Goal: Task Accomplishment & Management: Manage account settings

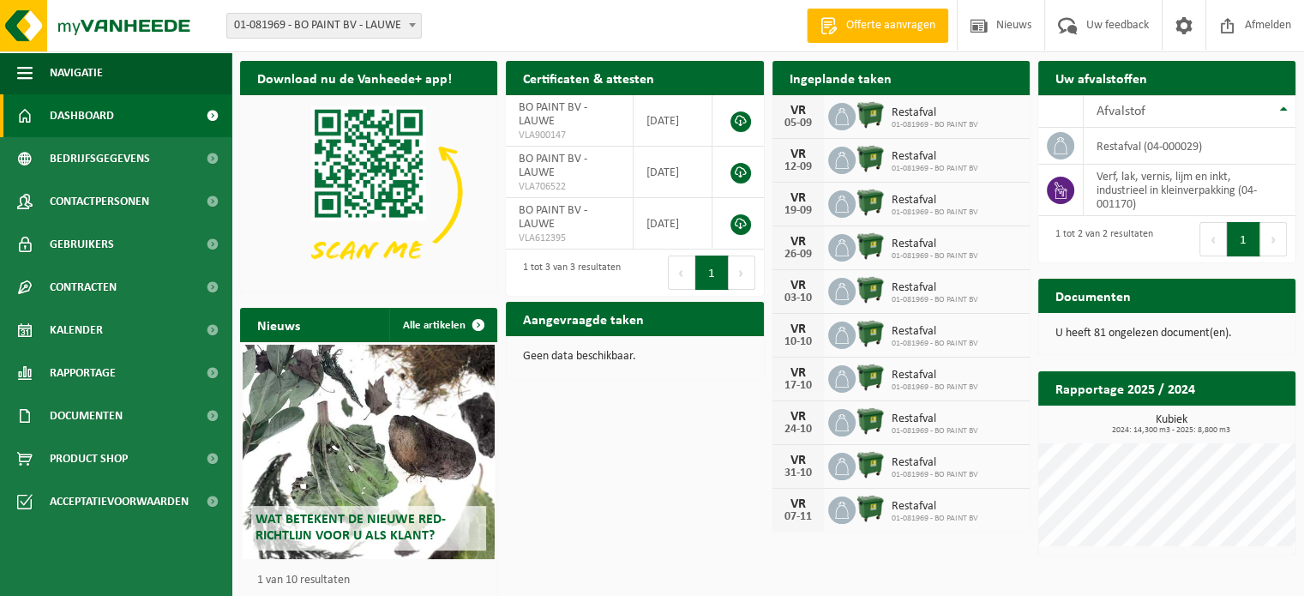
click at [676, 423] on div "Download nu de Vanheede+ app! Verberg Certificaten & attesten Bekijk uw certifi…" at bounding box center [768, 348] width 1064 height 592
click at [110, 333] on link "Kalender" at bounding box center [115, 330] width 231 height 43
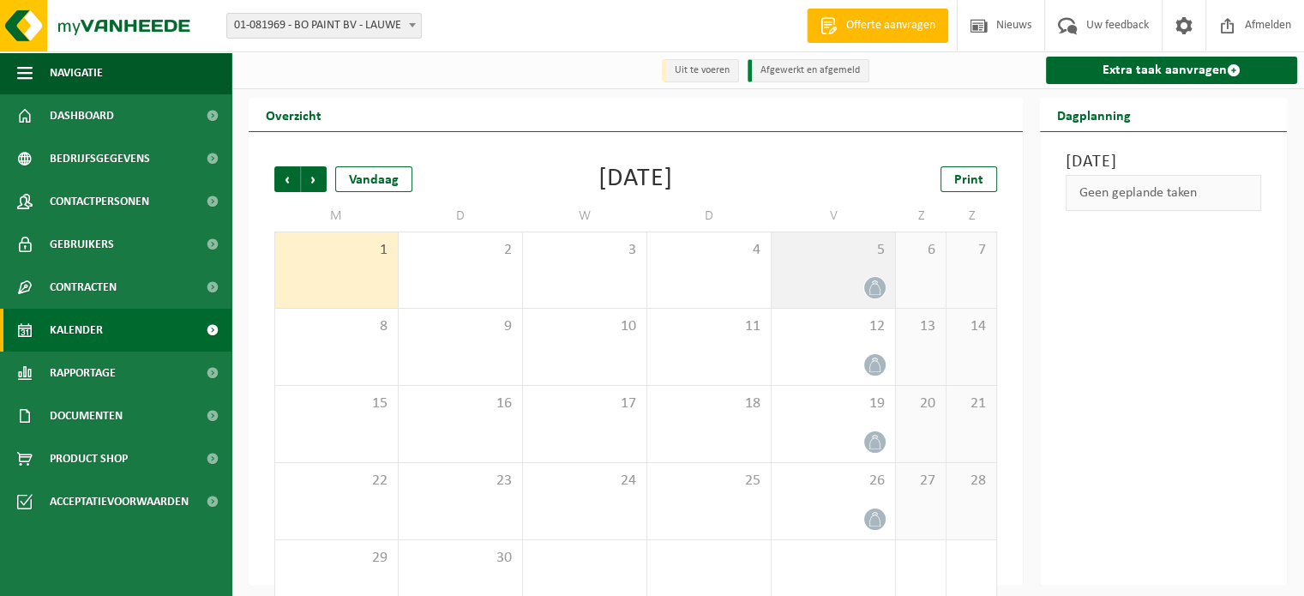
click at [832, 277] on div "5" at bounding box center [833, 269] width 123 height 75
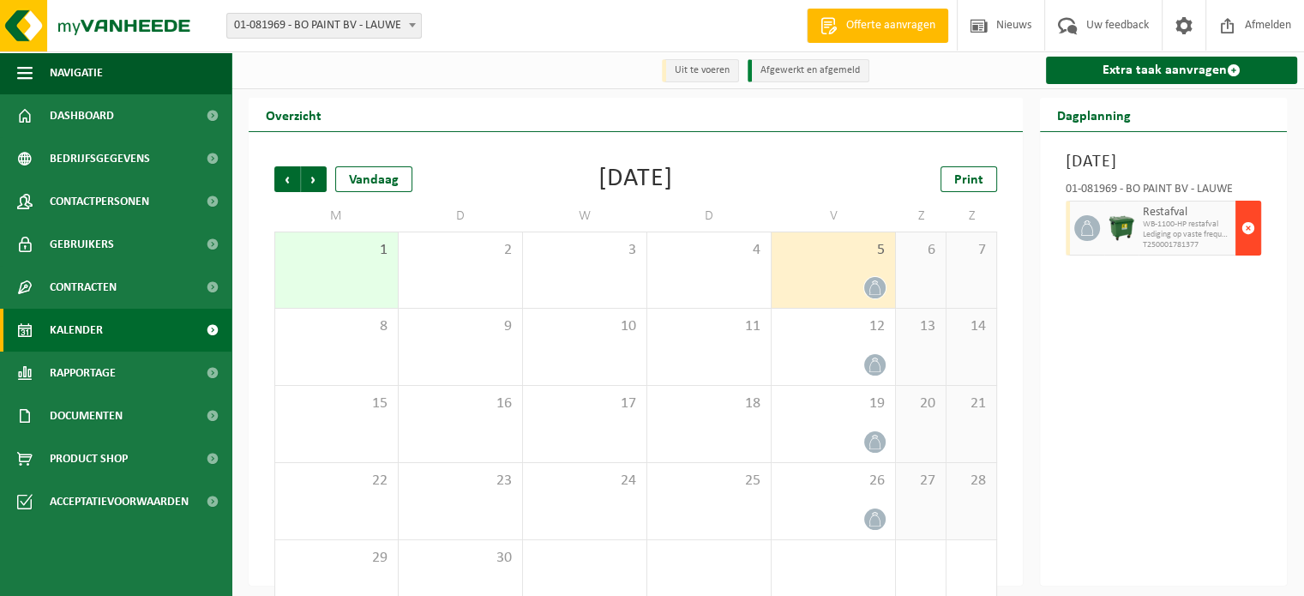
click at [1251, 245] on span "button" at bounding box center [1248, 228] width 14 height 34
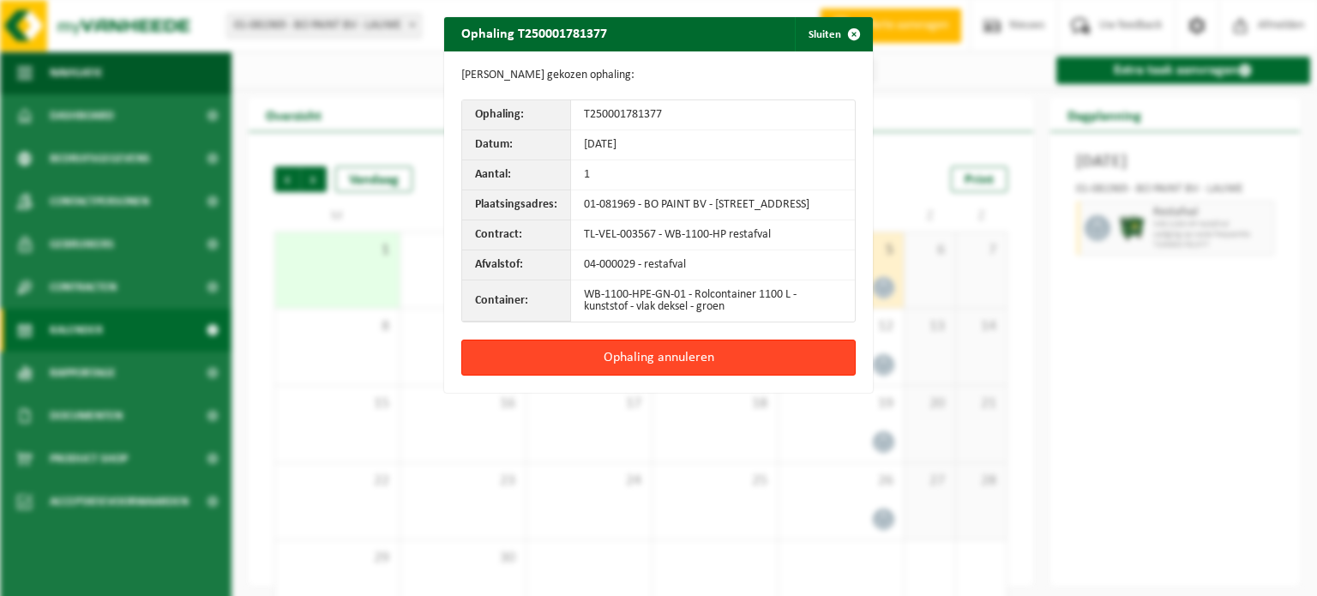
click at [736, 364] on button "Ophaling annuleren" at bounding box center [658, 357] width 394 height 36
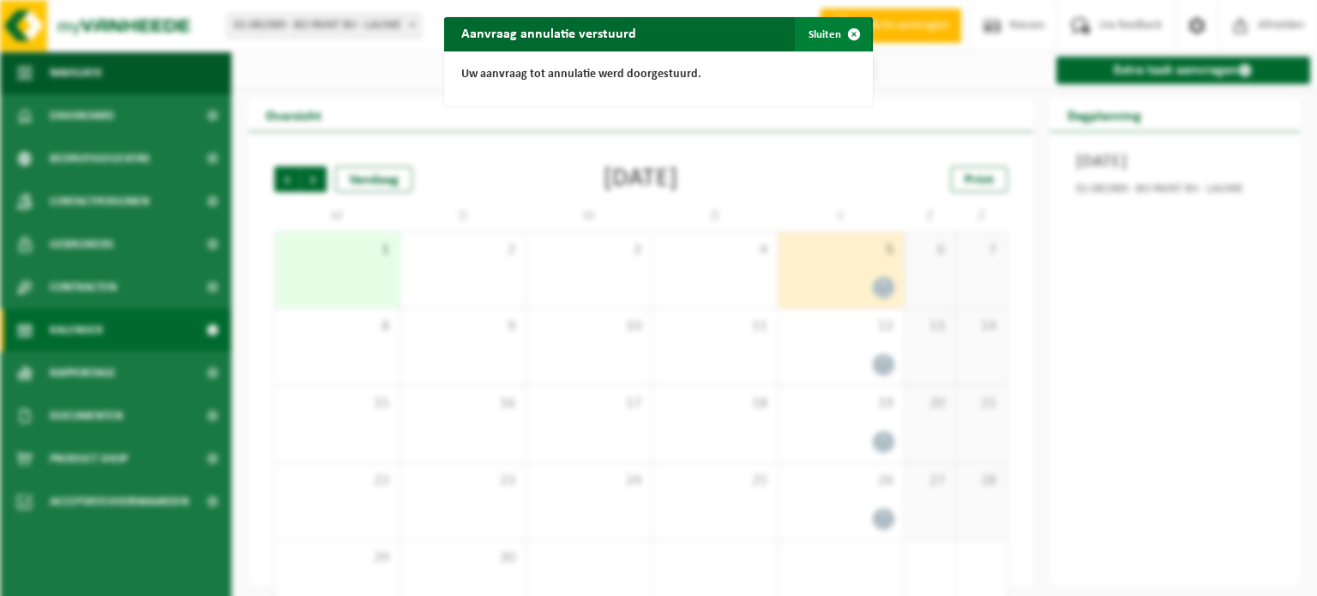
click at [850, 30] on span "button" at bounding box center [854, 34] width 34 height 34
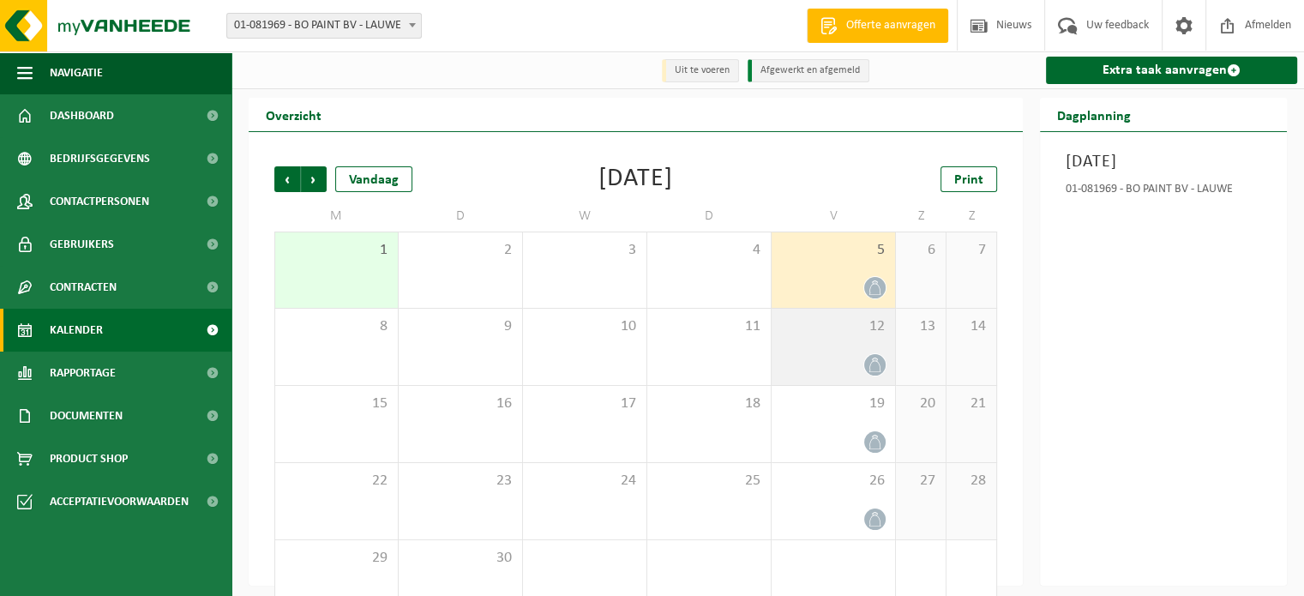
click at [837, 354] on div "12" at bounding box center [833, 347] width 123 height 76
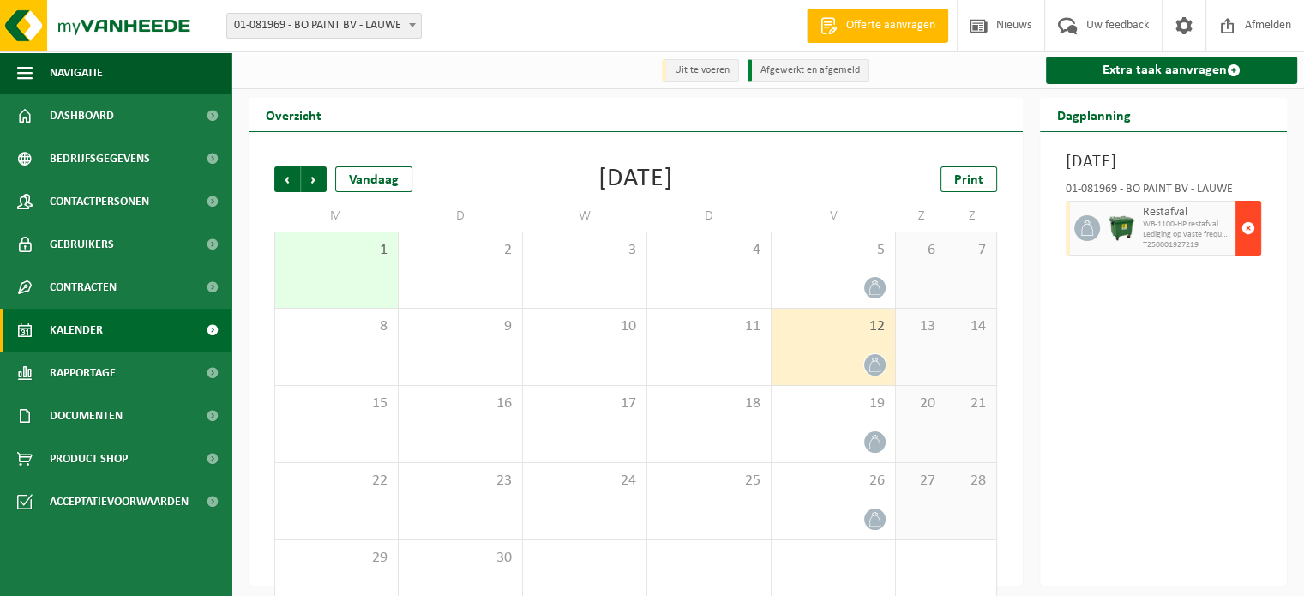
click at [1247, 245] on span "button" at bounding box center [1248, 228] width 14 height 34
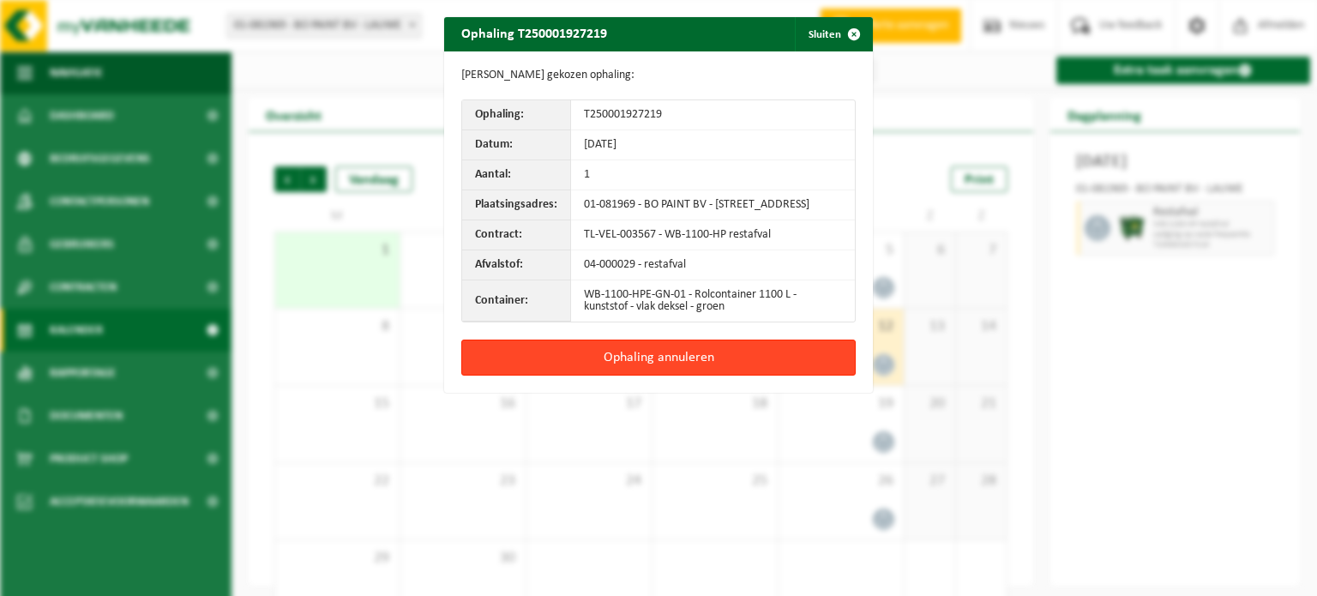
click at [751, 362] on button "Ophaling annuleren" at bounding box center [658, 357] width 394 height 36
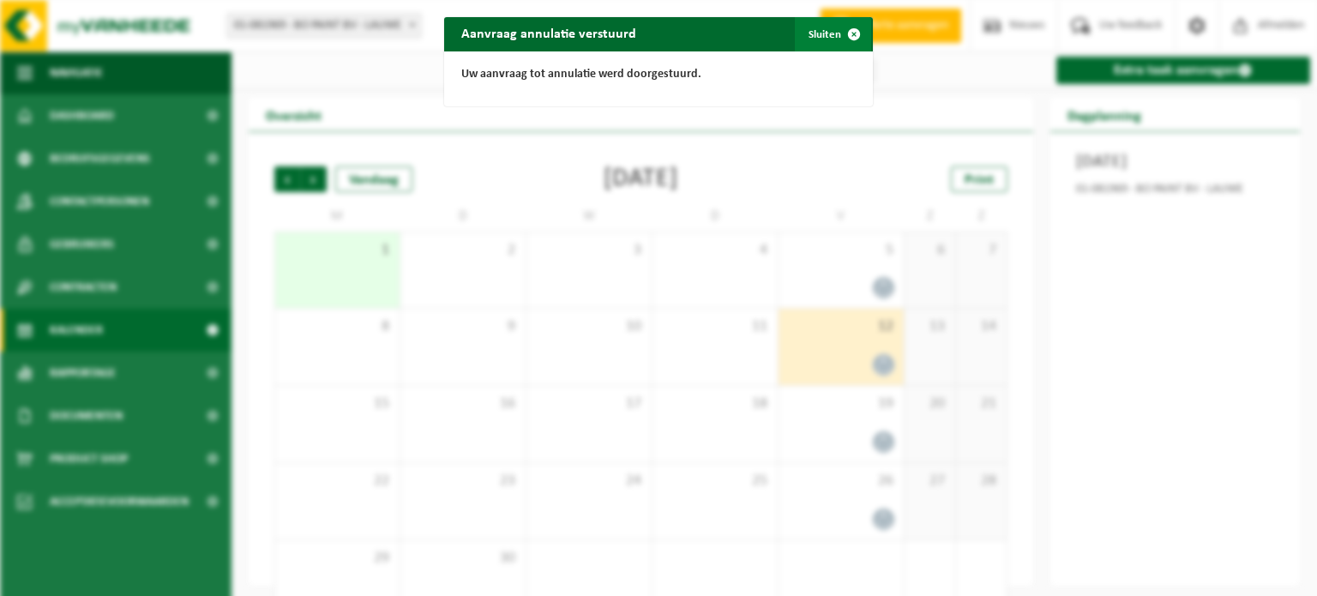
click at [850, 33] on span "button" at bounding box center [854, 34] width 34 height 34
